Goal: Information Seeking & Learning: Stay updated

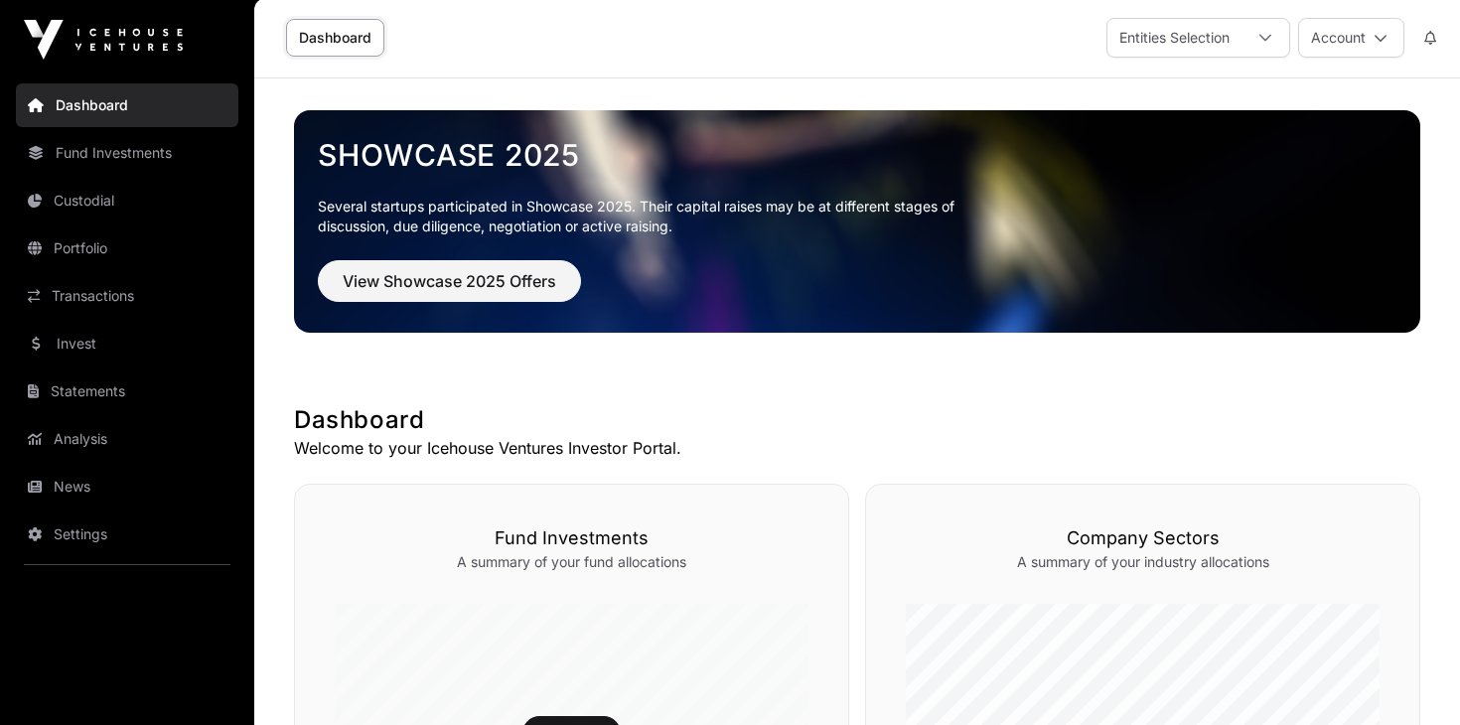
scroll to position [4, 0]
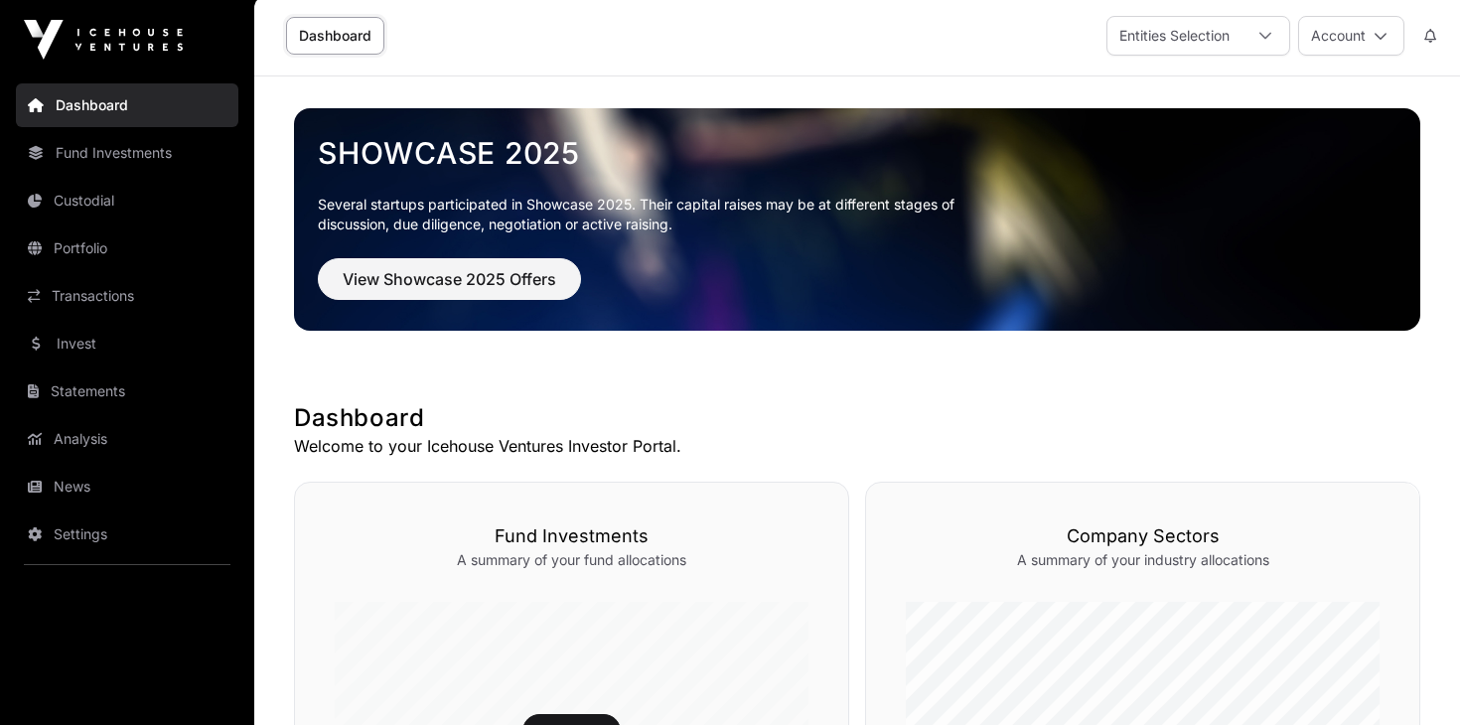
click at [63, 487] on link "News" at bounding box center [127, 487] width 222 height 44
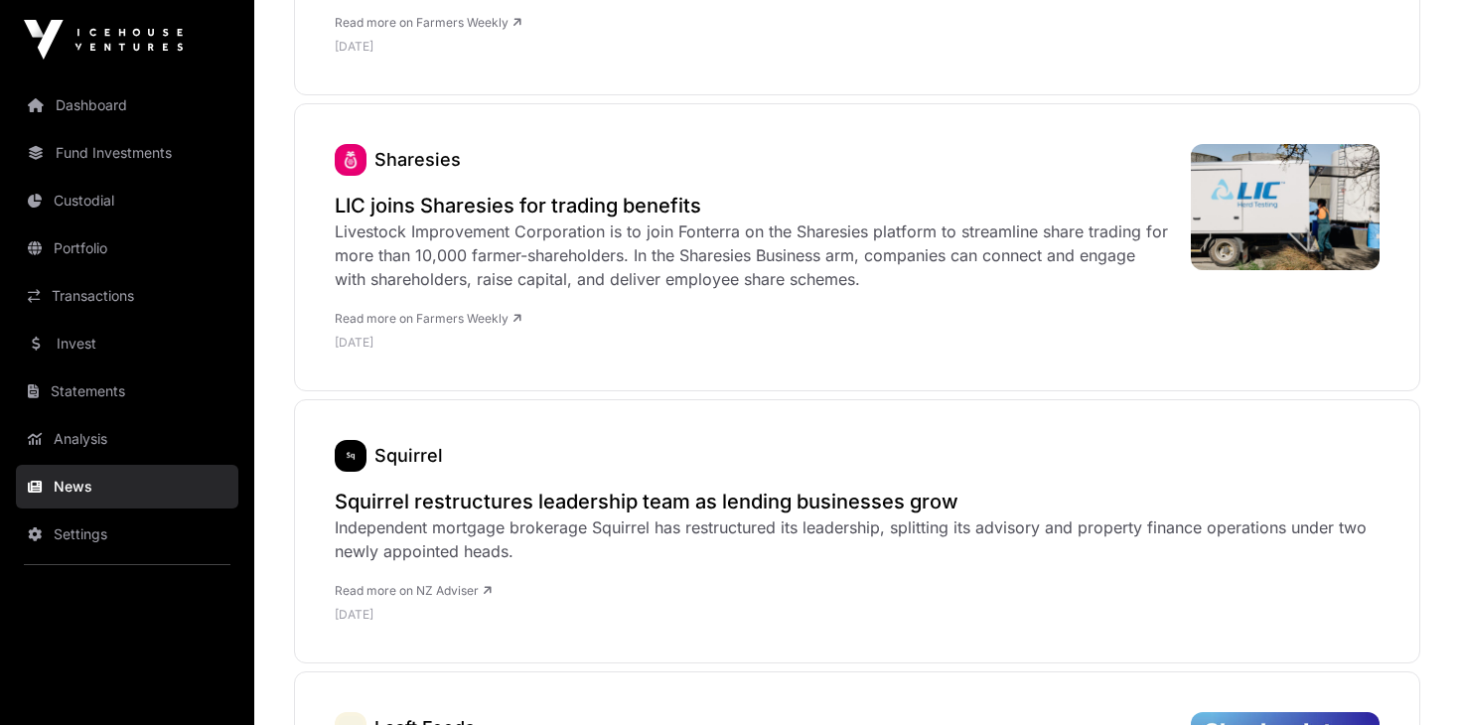
scroll to position [1610, 0]
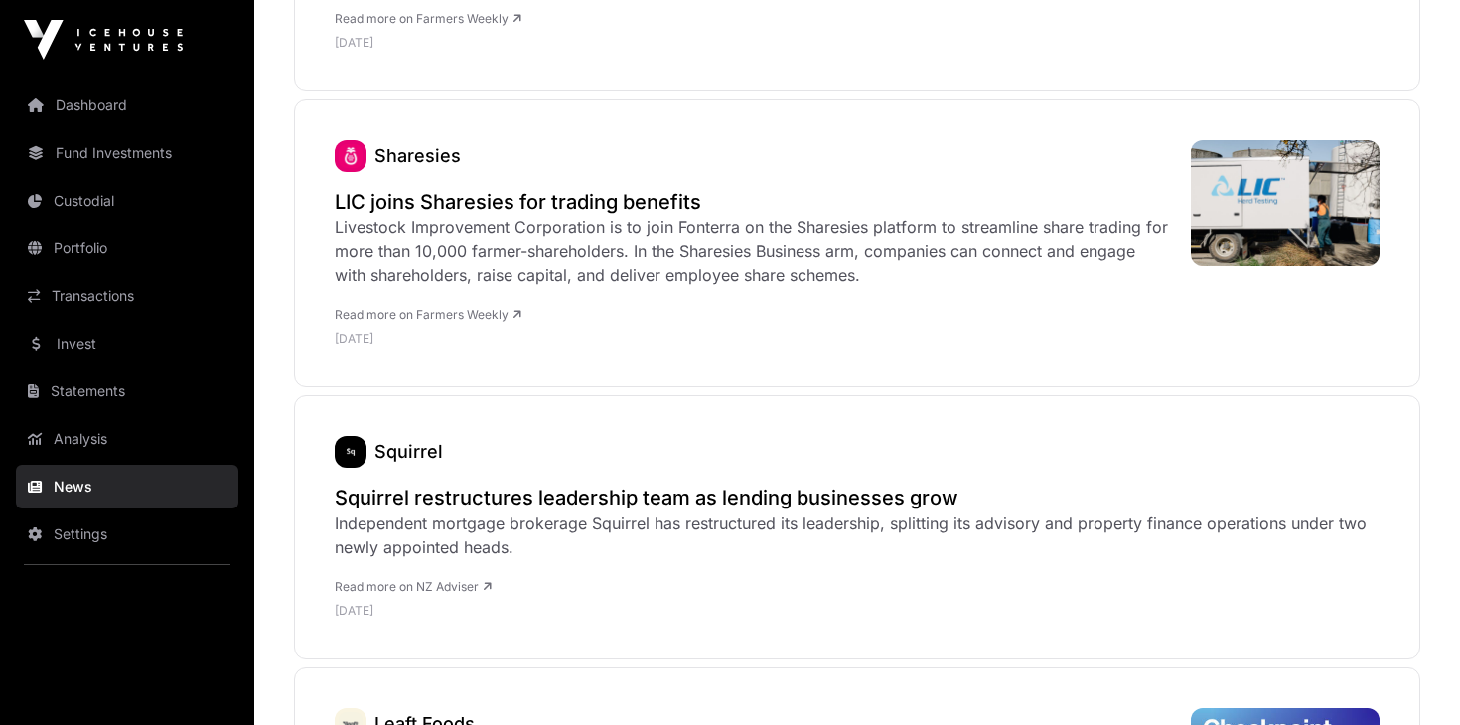
click at [422, 288] on div "Read more on Farmers Weekly [DATE]" at bounding box center [753, 317] width 836 height 60
click at [86, 249] on link "Portfolio" at bounding box center [127, 248] width 222 height 44
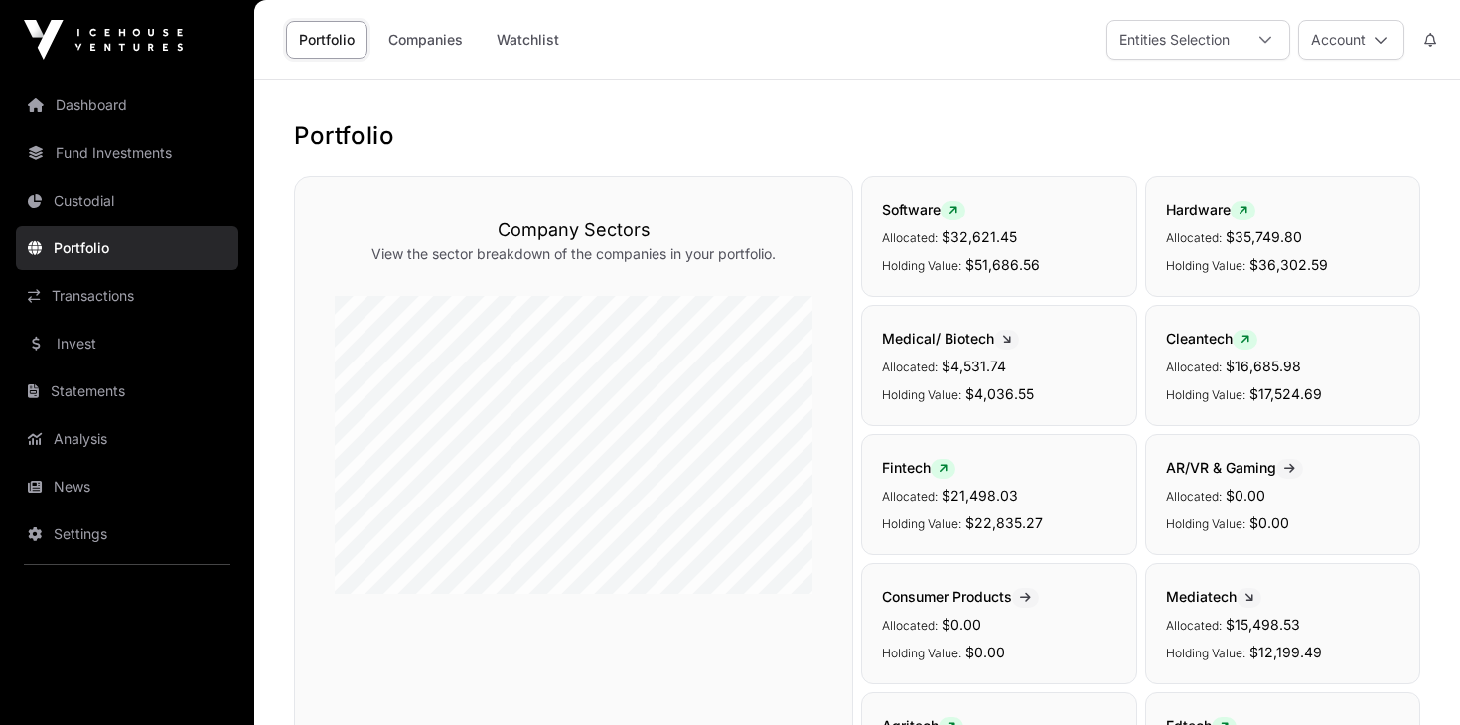
click at [70, 250] on link "Portfolio" at bounding box center [127, 248] width 222 height 44
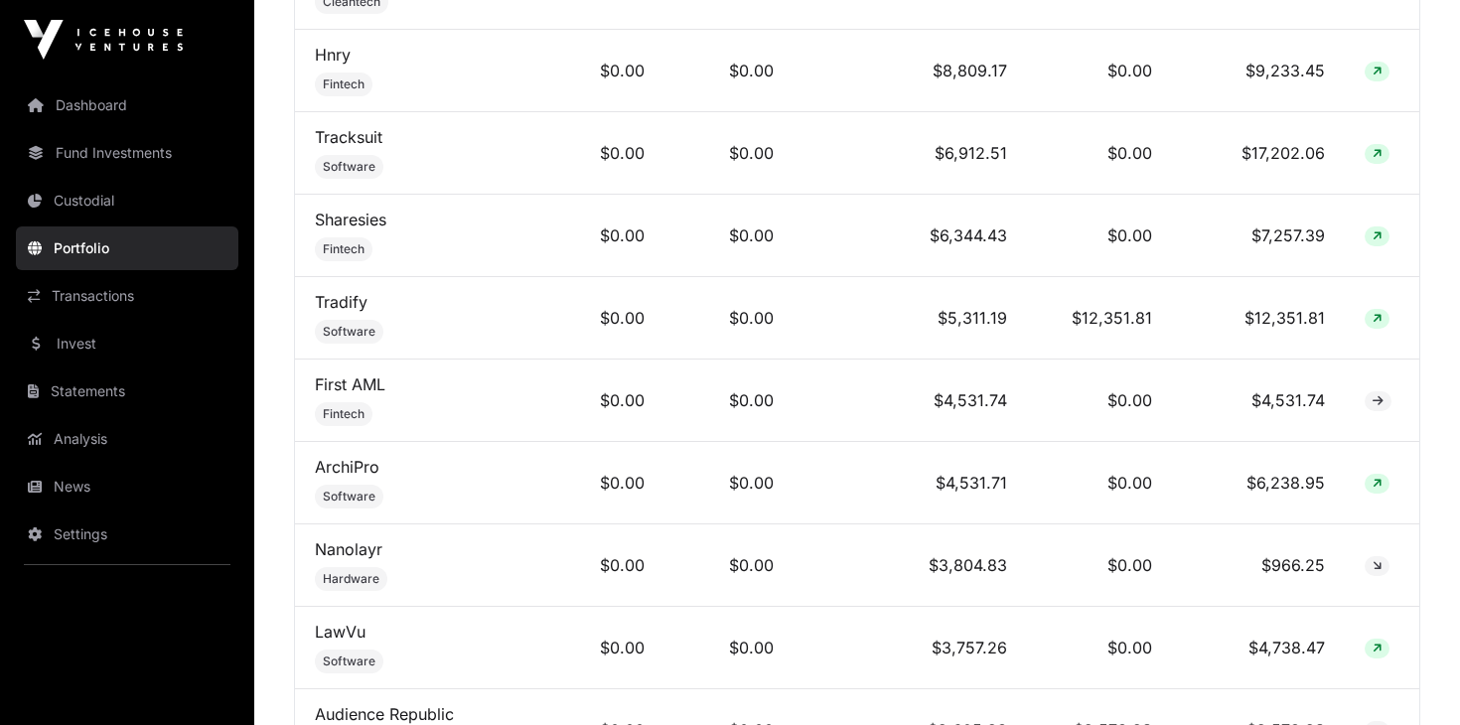
scroll to position [1439, 0]
click at [327, 235] on td "Sharesies Fintech" at bounding box center [419, 237] width 248 height 82
click at [343, 239] on td "Sharesies Fintech" at bounding box center [419, 237] width 248 height 82
click at [70, 486] on link "News" at bounding box center [127, 487] width 222 height 44
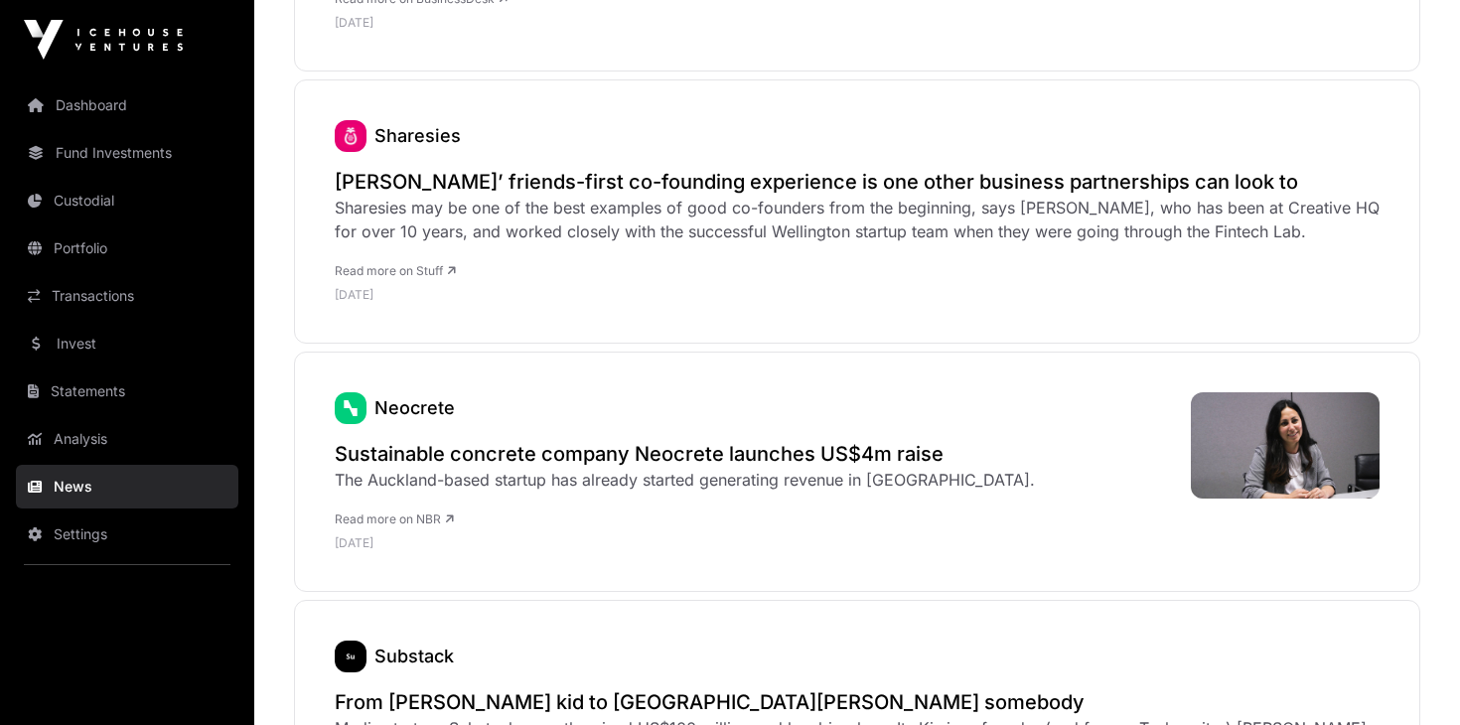
scroll to position [555, 0]
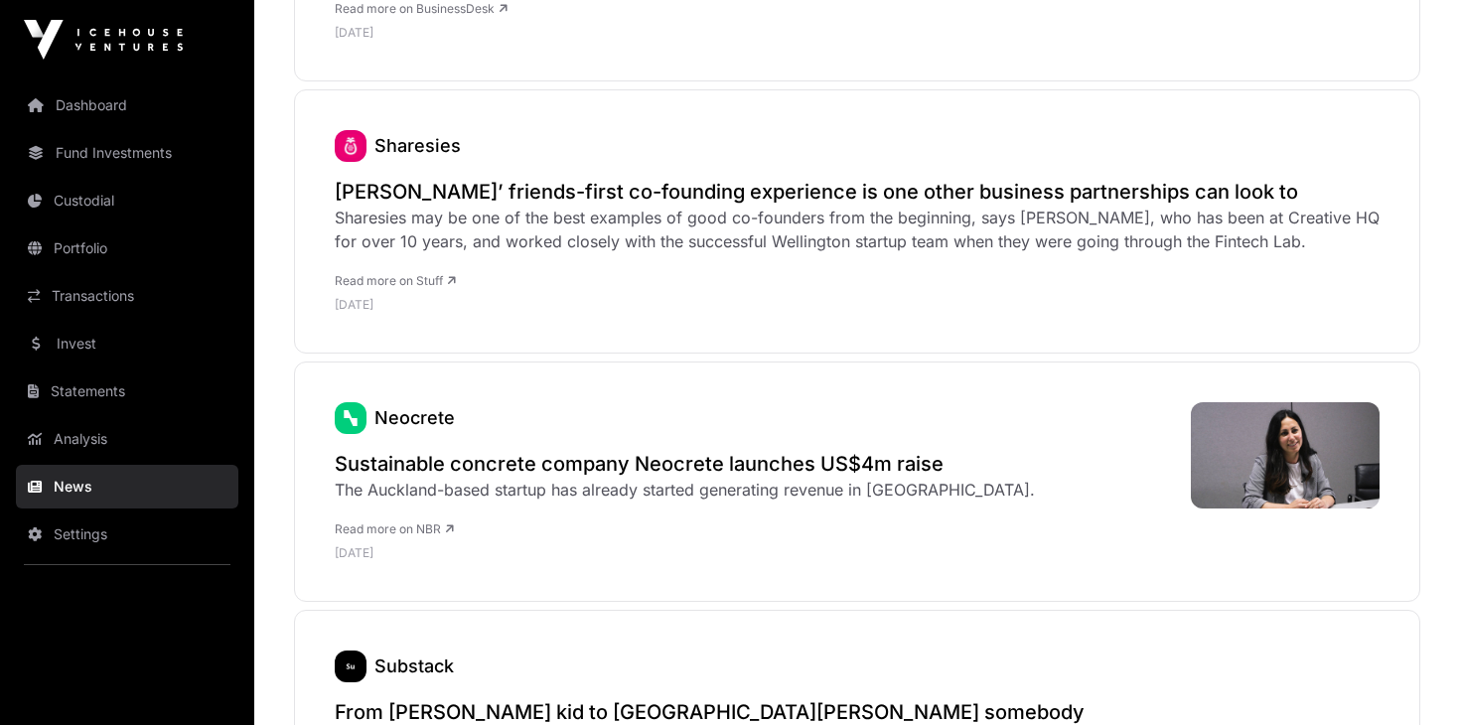
click at [428, 284] on link "Read more on Stuff" at bounding box center [395, 280] width 121 height 15
